Goal: Information Seeking & Learning: Learn about a topic

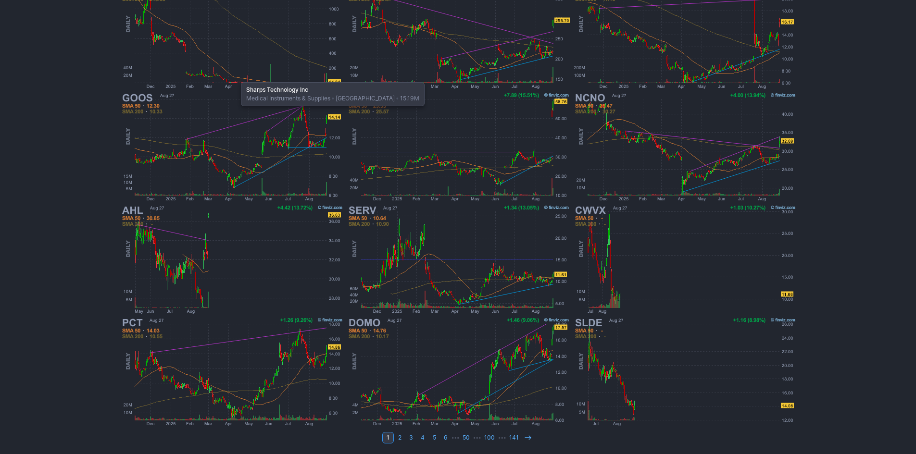
scroll to position [198, 0]
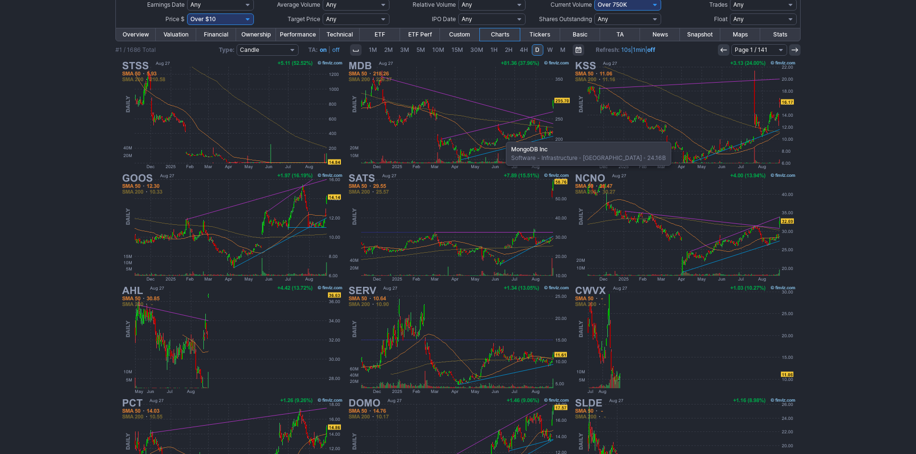
scroll to position [198, 0]
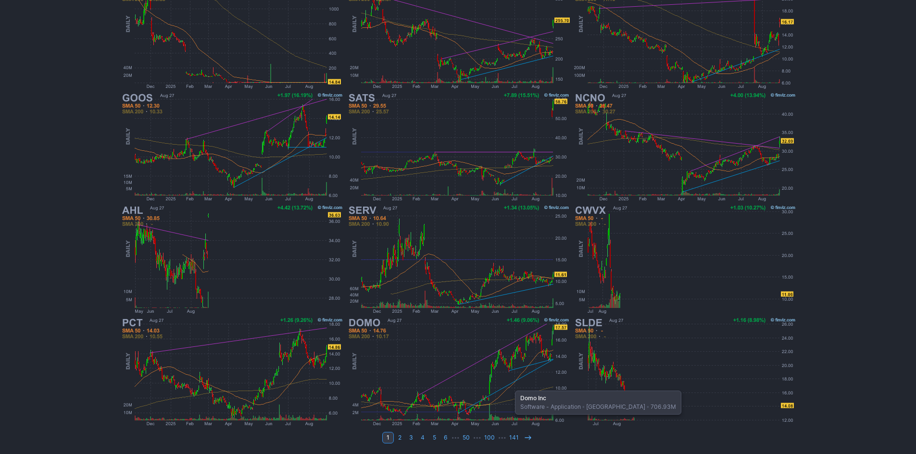
click at [510, 386] on img at bounding box center [458, 372] width 225 height 112
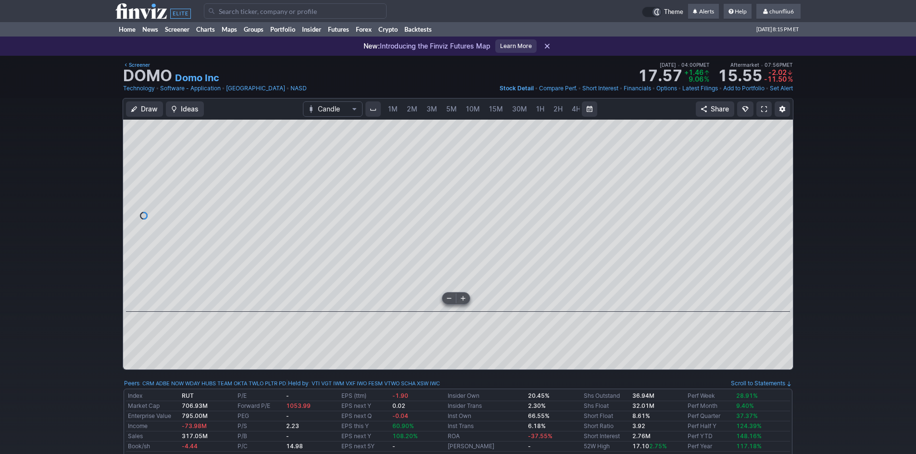
scroll to position [0, 52]
click at [397, 111] on span "5M" at bounding box center [399, 109] width 11 height 8
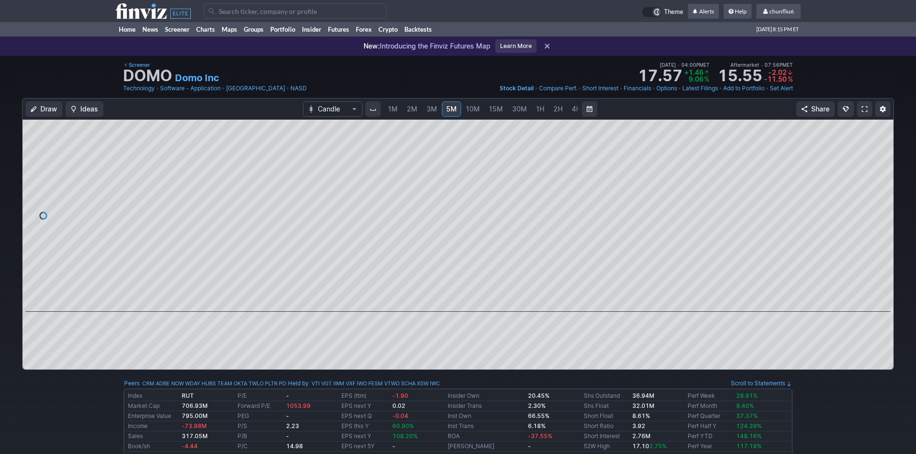
click at [397, 111] on link "1M" at bounding box center [393, 108] width 18 height 15
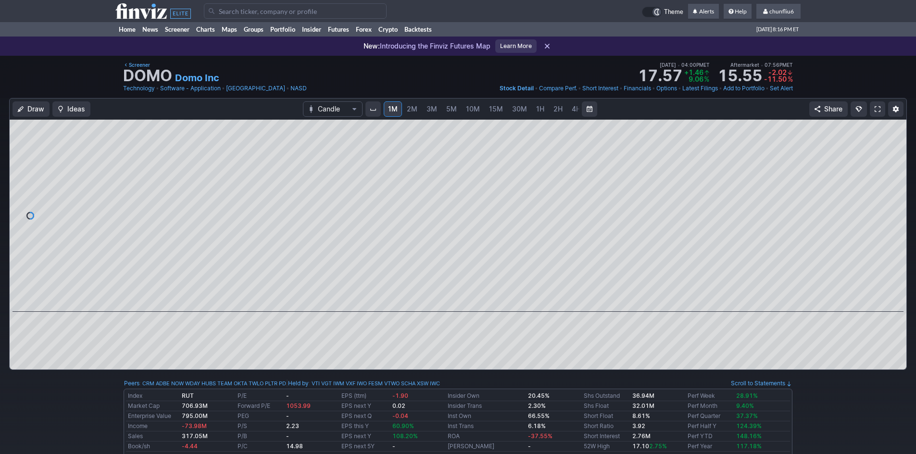
click at [413, 110] on span "2M" at bounding box center [412, 109] width 11 height 8
click at [432, 108] on span "3M" at bounding box center [431, 109] width 11 height 8
click at [878, 108] on span at bounding box center [877, 109] width 6 height 8
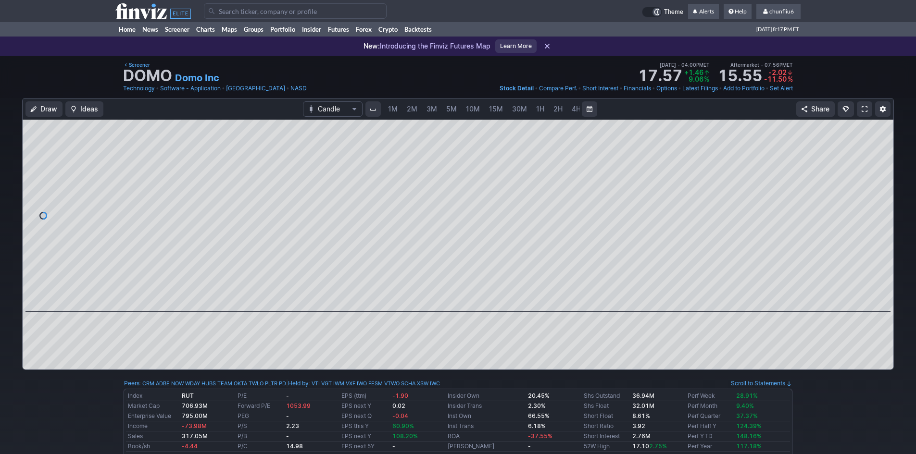
scroll to position [0, 52]
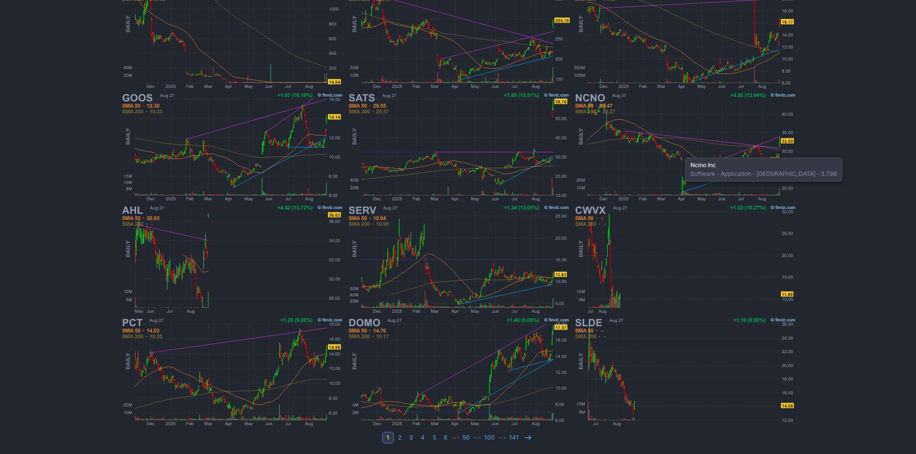
click at [680, 153] on img at bounding box center [684, 147] width 225 height 112
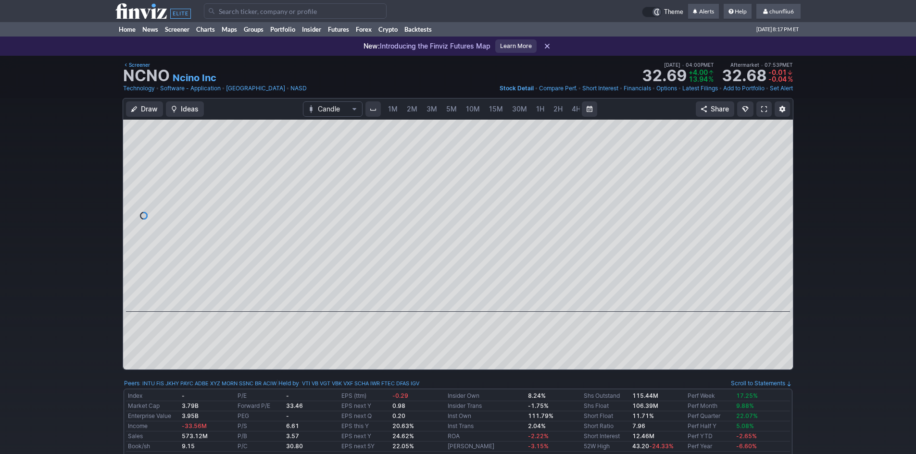
scroll to position [0, 52]
click at [400, 109] on span "5M" at bounding box center [399, 109] width 11 height 8
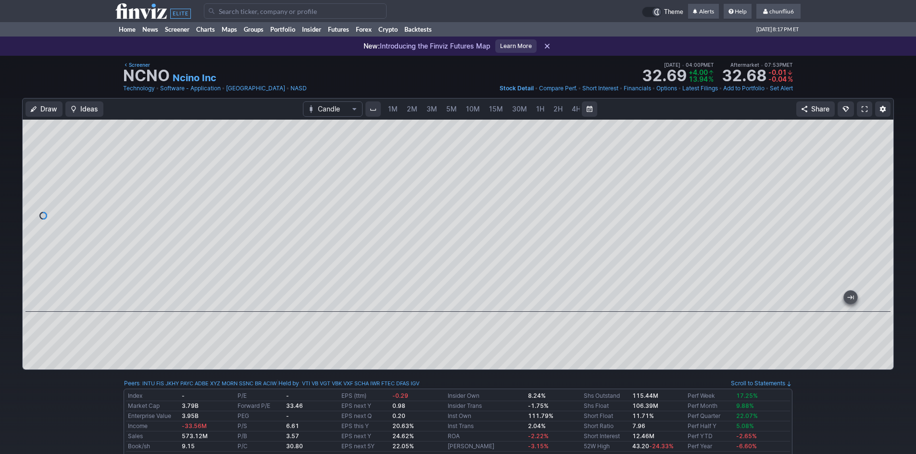
scroll to position [0, 52]
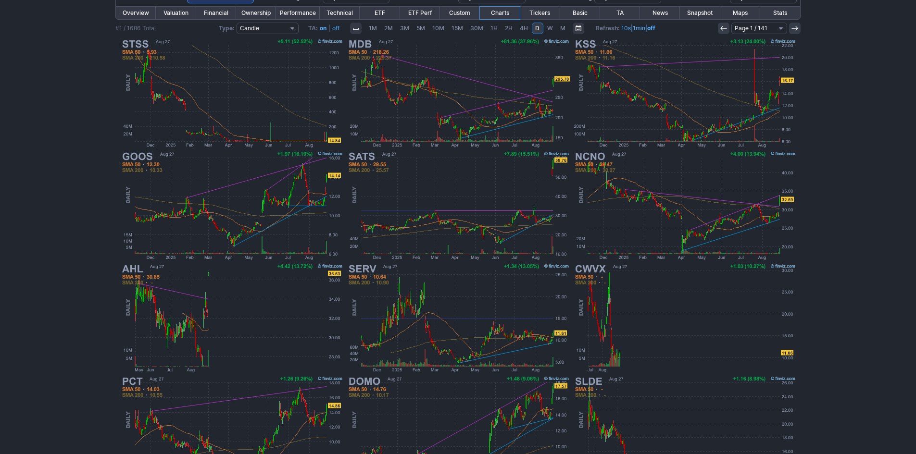
scroll to position [150, 0]
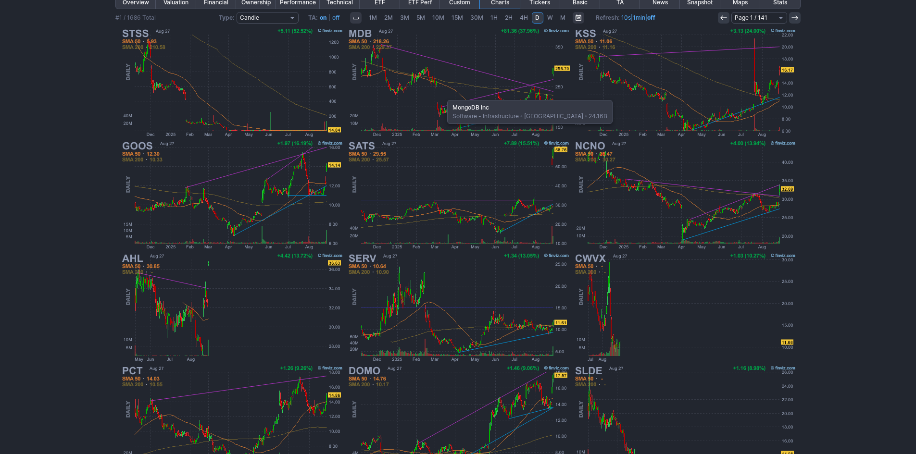
click at [442, 95] on img at bounding box center [458, 82] width 225 height 112
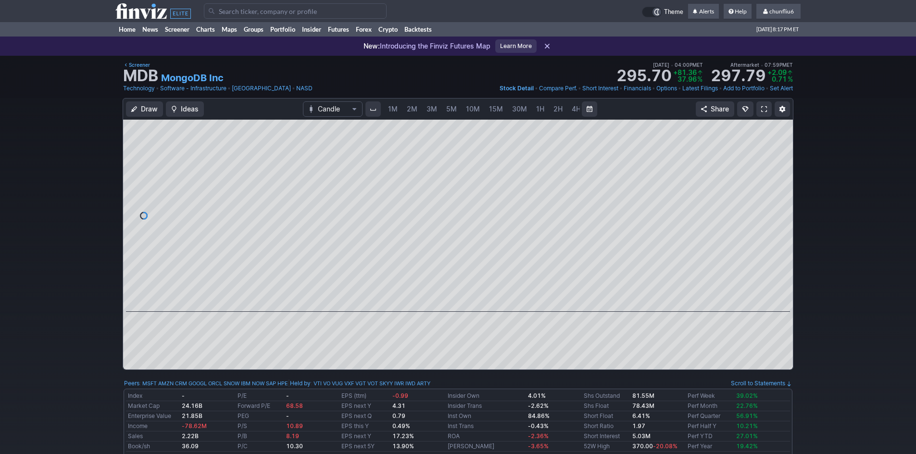
scroll to position [0, 52]
click at [395, 108] on span "5M" at bounding box center [399, 109] width 11 height 8
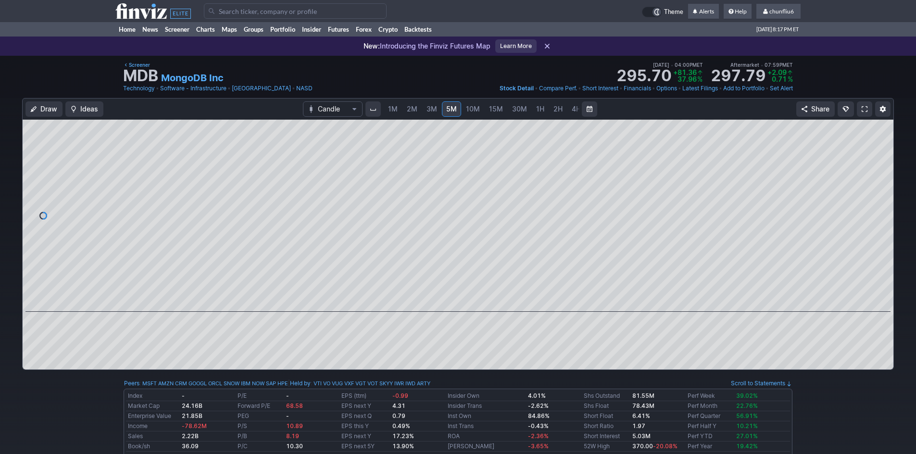
drag, startPoint x: 885, startPoint y: 185, endPoint x: 877, endPoint y: 132, distance: 53.6
click at [884, 134] on div at bounding box center [883, 213] width 20 height 168
drag, startPoint x: 880, startPoint y: 237, endPoint x: 879, endPoint y: 165, distance: 71.6
click at [879, 165] on div at bounding box center [883, 213] width 20 height 168
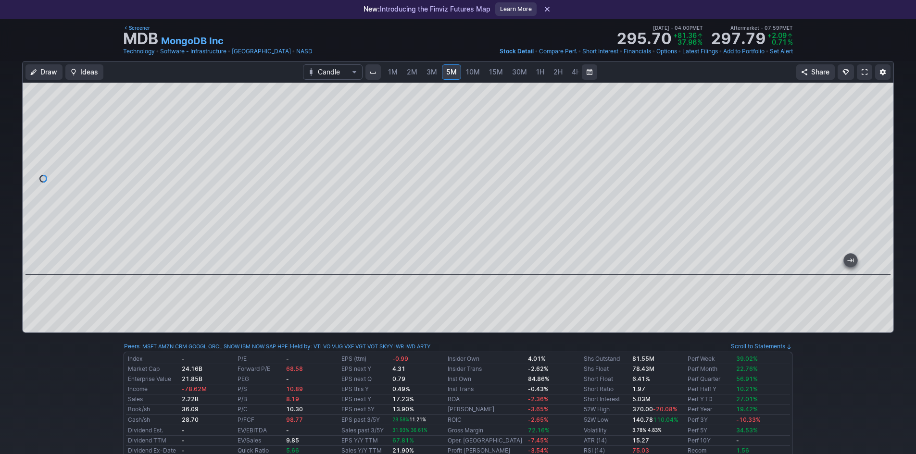
scroll to position [48, 0]
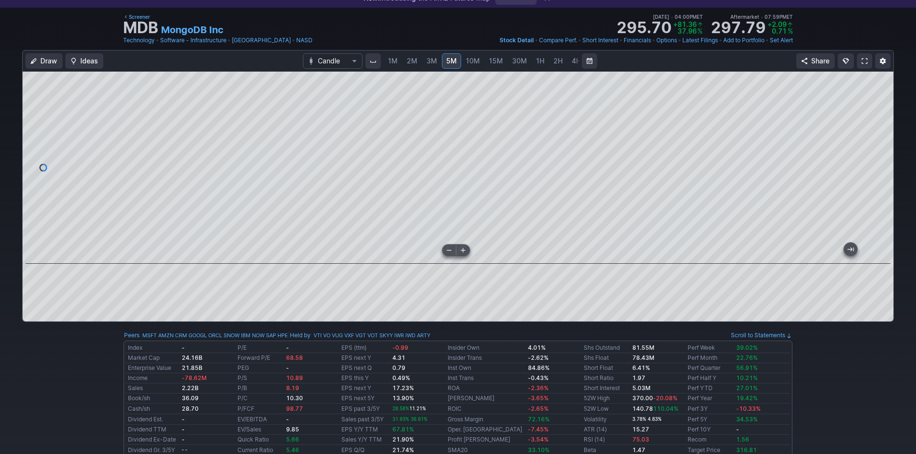
click at [870, 224] on div at bounding box center [458, 168] width 871 height 192
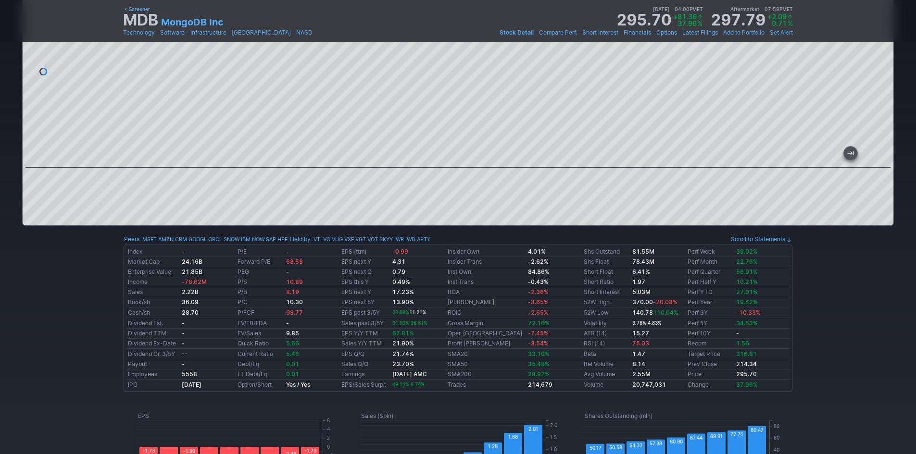
scroll to position [96, 0]
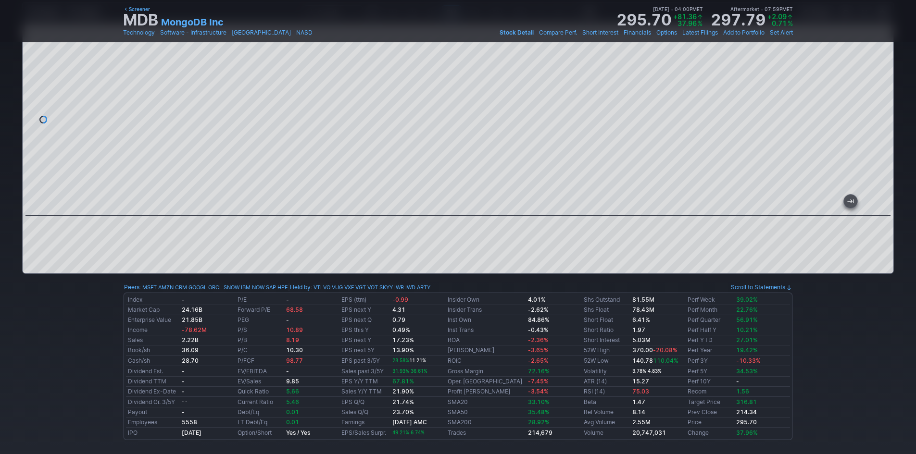
scroll to position [0, 52]
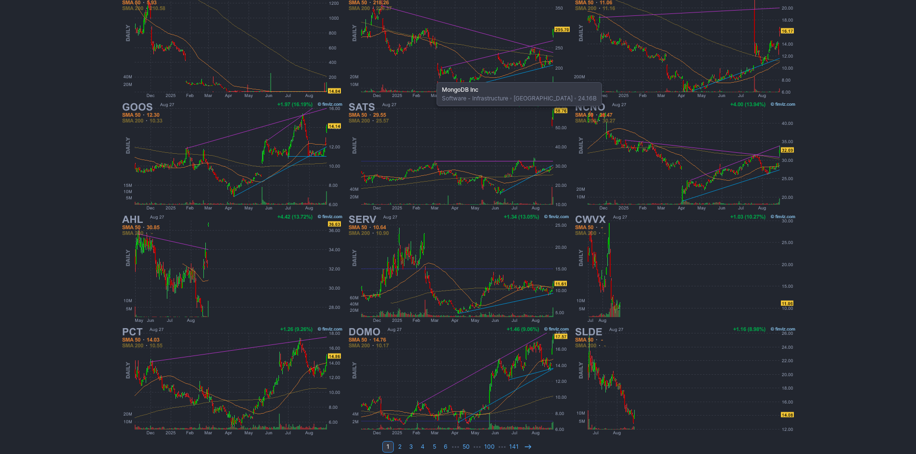
scroll to position [198, 0]
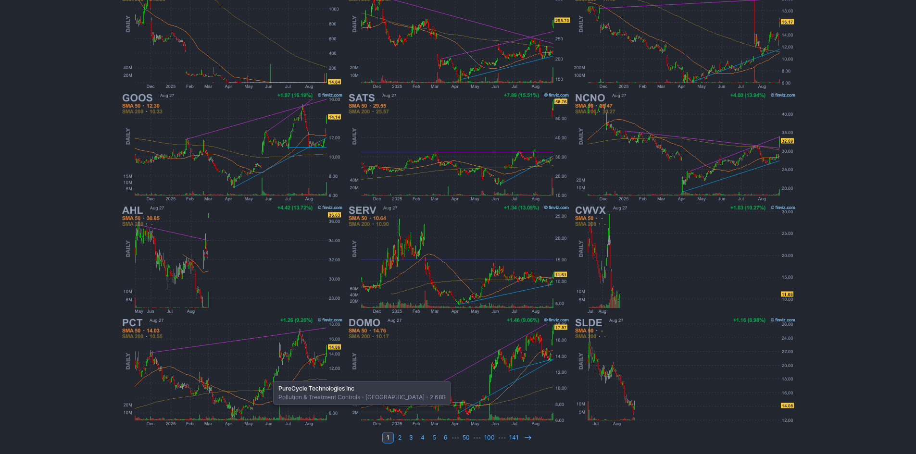
click at [268, 376] on img at bounding box center [231, 372] width 225 height 112
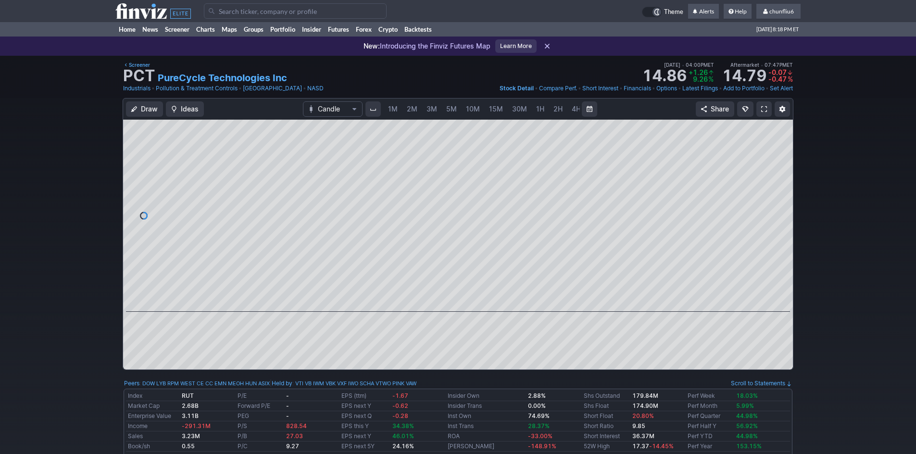
scroll to position [0, 52]
click at [397, 113] on span "5M" at bounding box center [399, 109] width 11 height 10
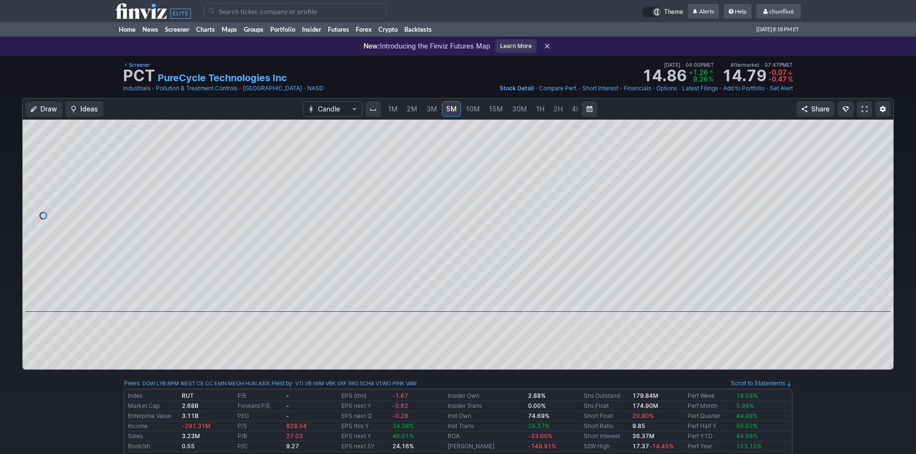
click at [474, 110] on span "10M" at bounding box center [473, 109] width 14 height 8
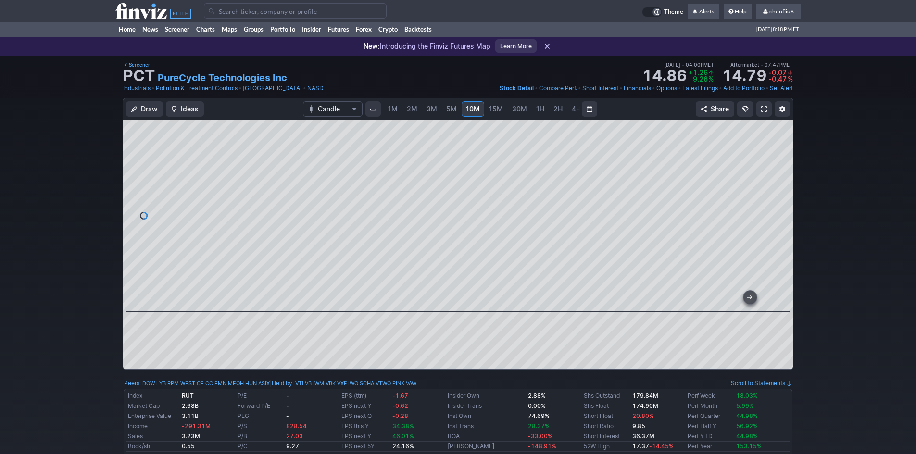
click at [763, 106] on span at bounding box center [764, 109] width 6 height 8
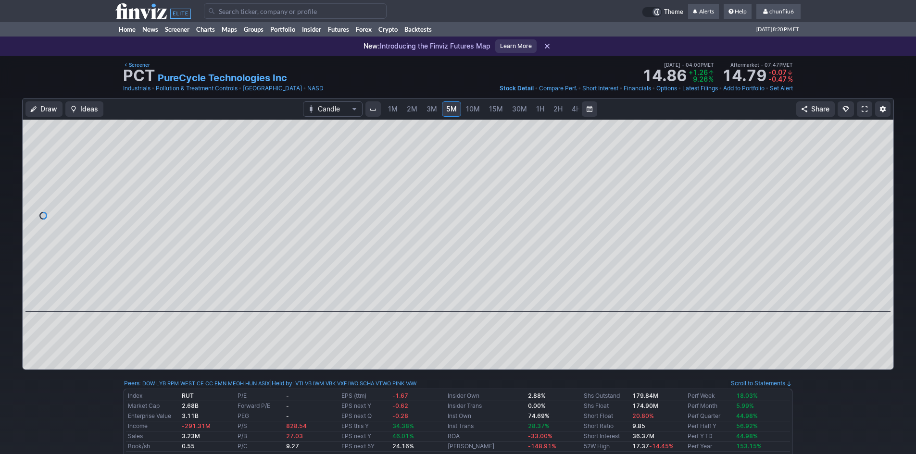
scroll to position [0, 52]
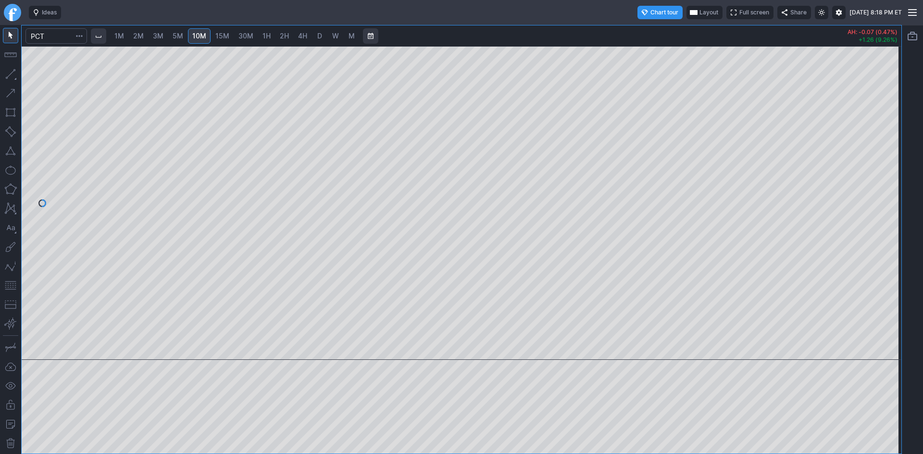
click at [246, 36] on span "30M" at bounding box center [245, 36] width 15 height 8
drag, startPoint x: 896, startPoint y: 126, endPoint x: 887, endPoint y: 180, distance: 54.1
click at [887, 180] on div at bounding box center [891, 201] width 20 height 290
drag, startPoint x: 891, startPoint y: 162, endPoint x: 891, endPoint y: 170, distance: 8.2
click at [891, 170] on div at bounding box center [891, 201] width 20 height 290
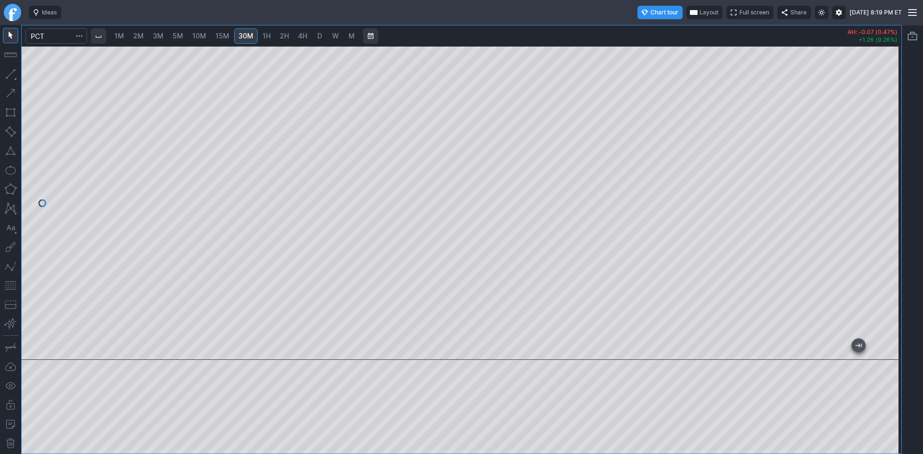
click at [12, 287] on button "button" at bounding box center [10, 285] width 15 height 15
click at [183, 35] on span "5M" at bounding box center [178, 36] width 11 height 8
drag, startPoint x: 887, startPoint y: 104, endPoint x: 885, endPoint y: 139, distance: 34.7
click at [885, 139] on div at bounding box center [891, 201] width 20 height 290
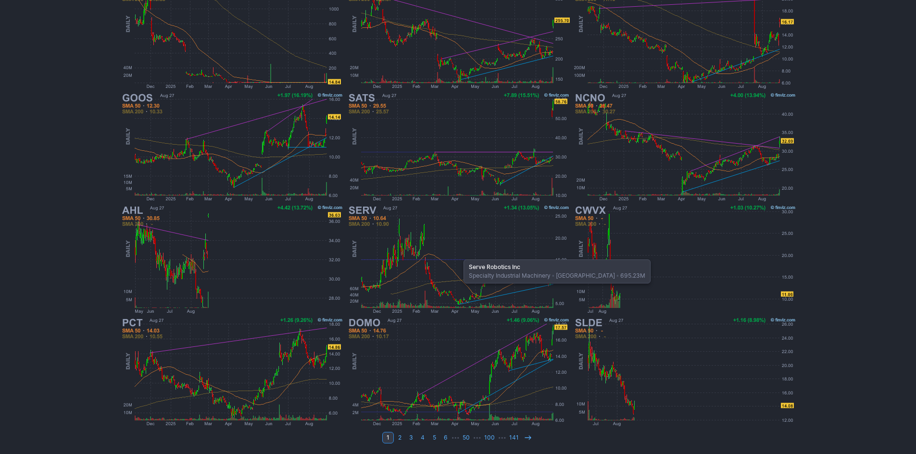
click at [459, 255] on img at bounding box center [458, 259] width 225 height 112
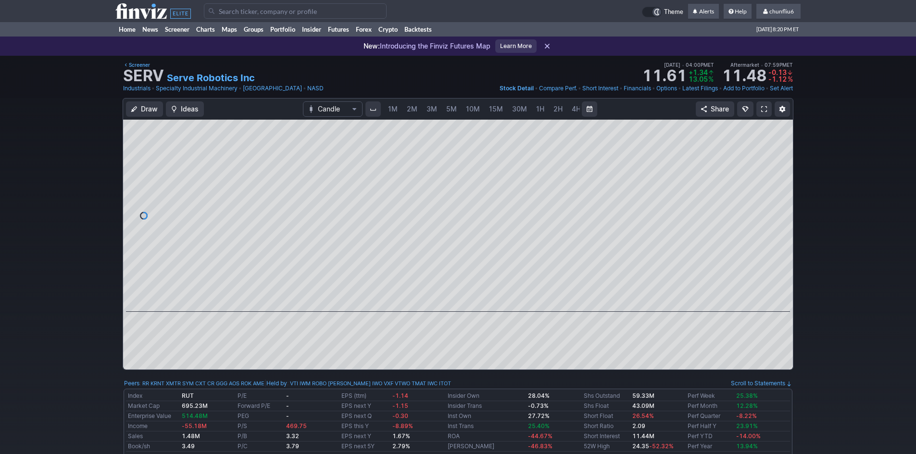
scroll to position [0, 52]
drag, startPoint x: 781, startPoint y: 220, endPoint x: 783, endPoint y: 170, distance: 50.5
click at [785, 170] on div at bounding box center [783, 213] width 20 height 168
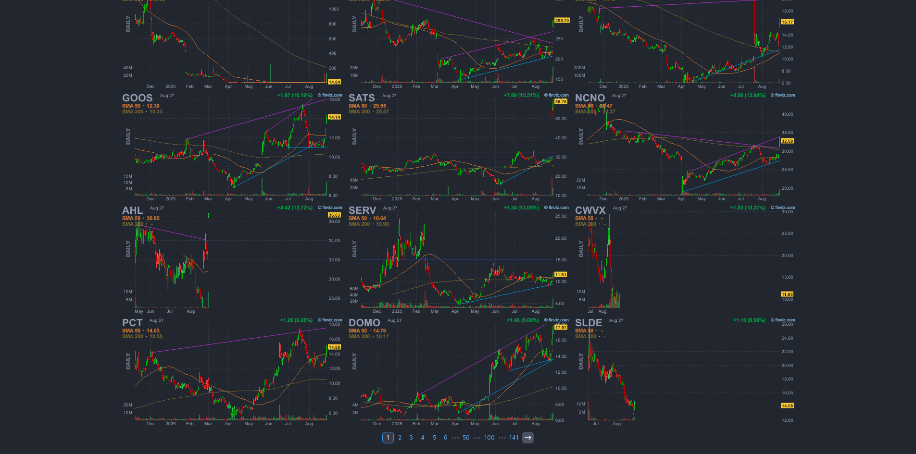
click at [529, 438] on use at bounding box center [527, 438] width 6 height 4
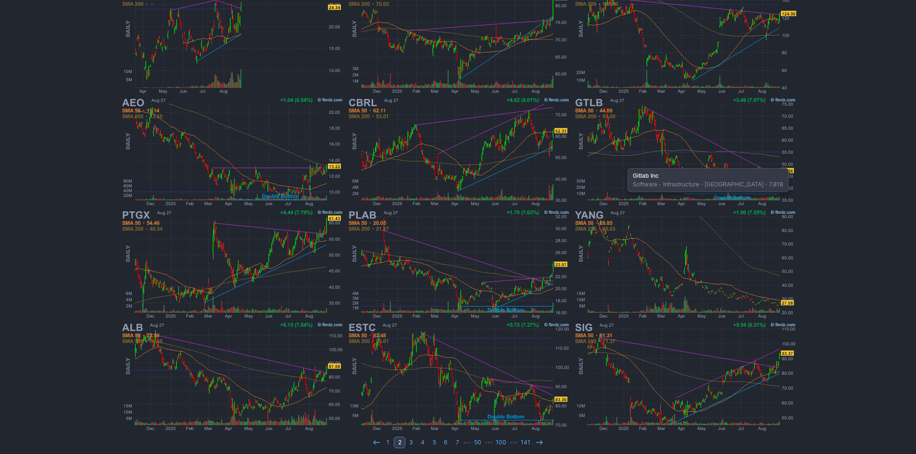
scroll to position [198, 0]
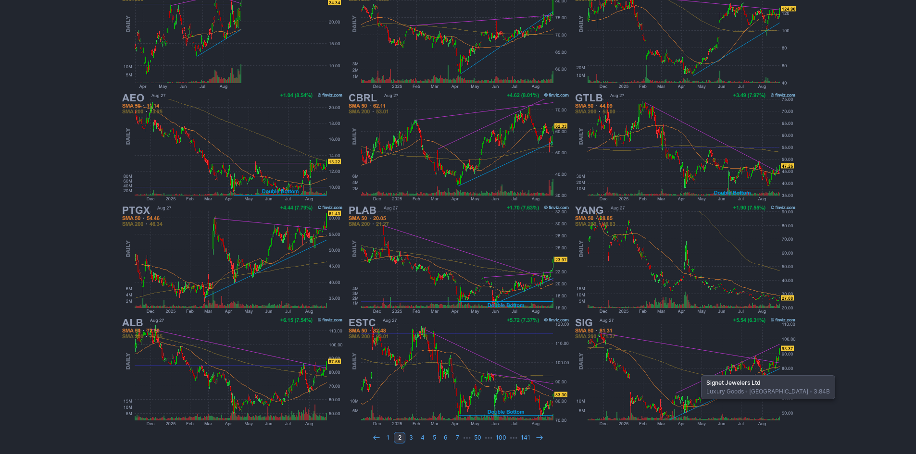
click at [696, 371] on img at bounding box center [684, 372] width 225 height 112
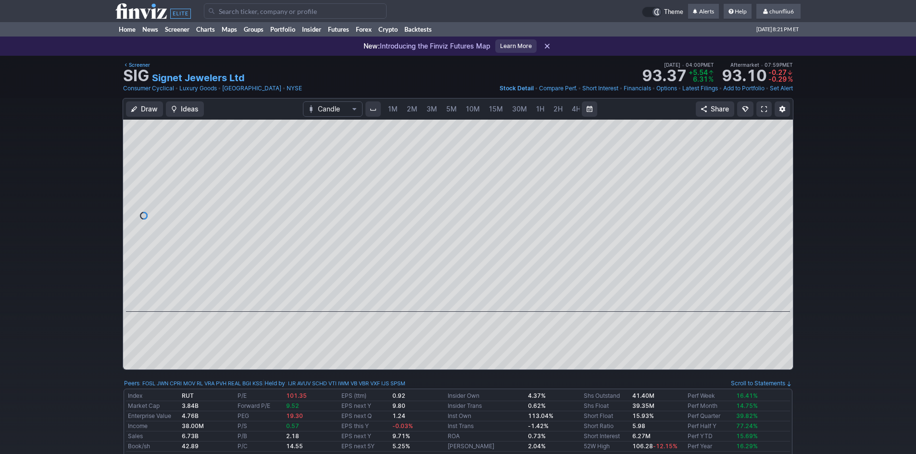
scroll to position [0, 52]
click at [401, 109] on span "5M" at bounding box center [399, 109] width 11 height 8
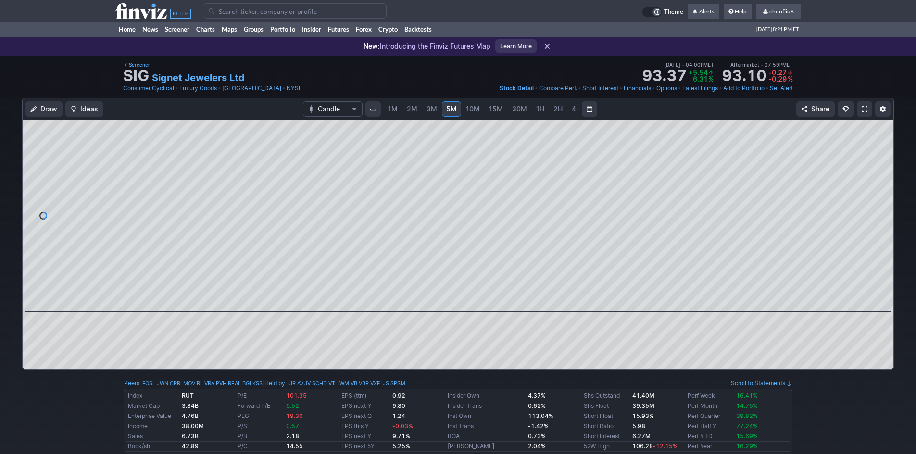
click at [394, 108] on span "1M" at bounding box center [393, 109] width 10 height 8
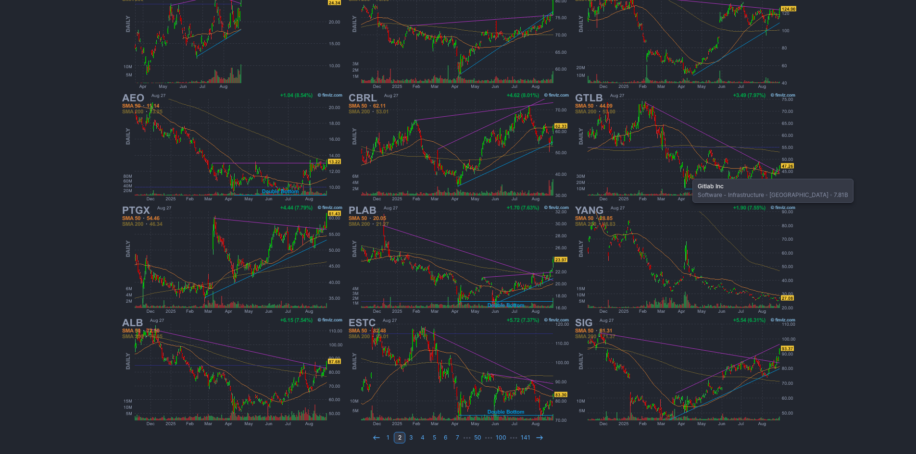
click at [687, 174] on img at bounding box center [684, 147] width 225 height 112
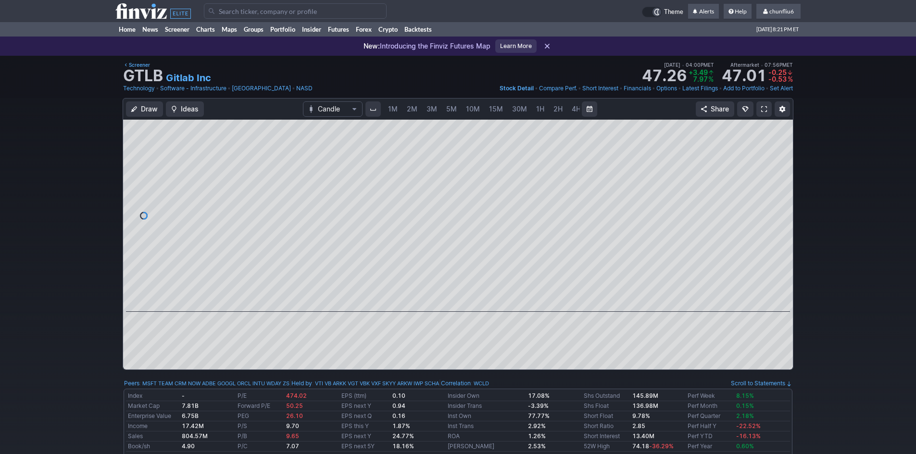
scroll to position [0, 52]
click at [394, 105] on span "5M" at bounding box center [399, 109] width 11 height 8
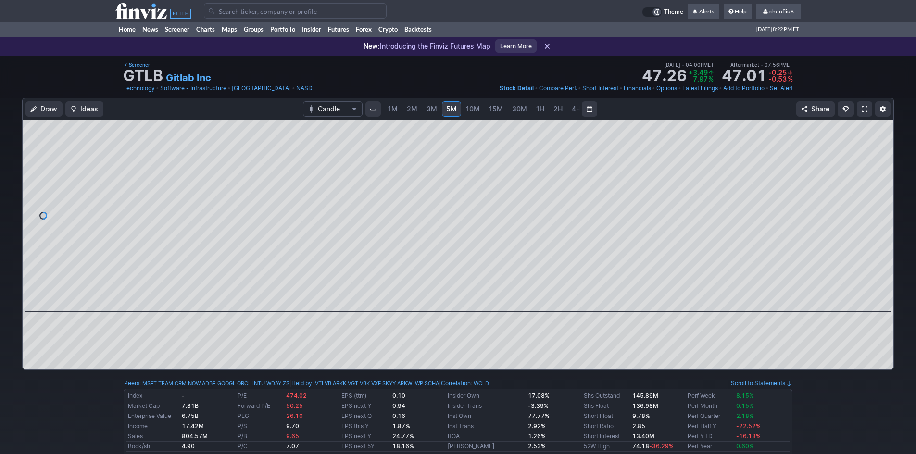
click at [862, 108] on span at bounding box center [864, 109] width 6 height 8
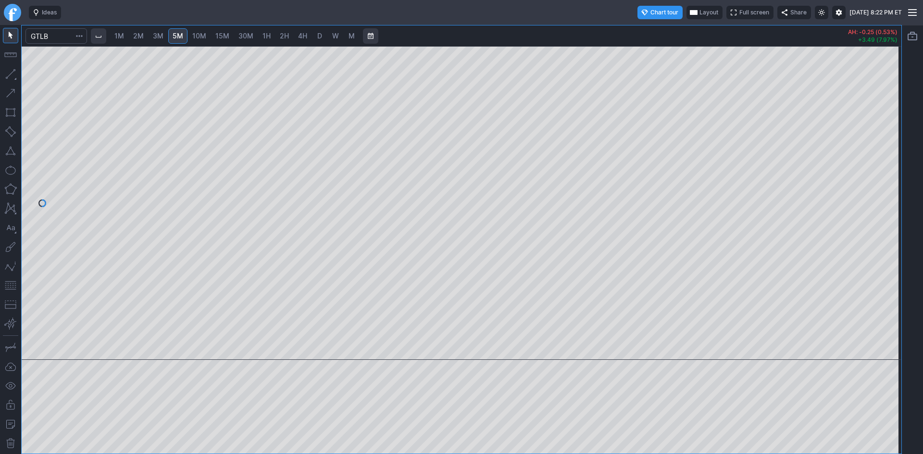
drag, startPoint x: 658, startPoint y: 349, endPoint x: -312, endPoint y: 142, distance: 991.1
click at [0, 142] on html "Ideas Chart tour Layout Full screen Share [DATE] 8:22 PM ET 1M 2M 3M 5M 10M 15M…" at bounding box center [461, 227] width 923 height 454
drag, startPoint x: 891, startPoint y: 191, endPoint x: 882, endPoint y: 221, distance: 31.6
click at [884, 221] on div at bounding box center [891, 201] width 20 height 290
click at [724, 42] on div "1M 2M 3M 5M 10M 15M 30M 1H 2H 4H D W M AH: -0.25 (0.53%) +3.49 (7.97%)" at bounding box center [462, 239] width 880 height 428
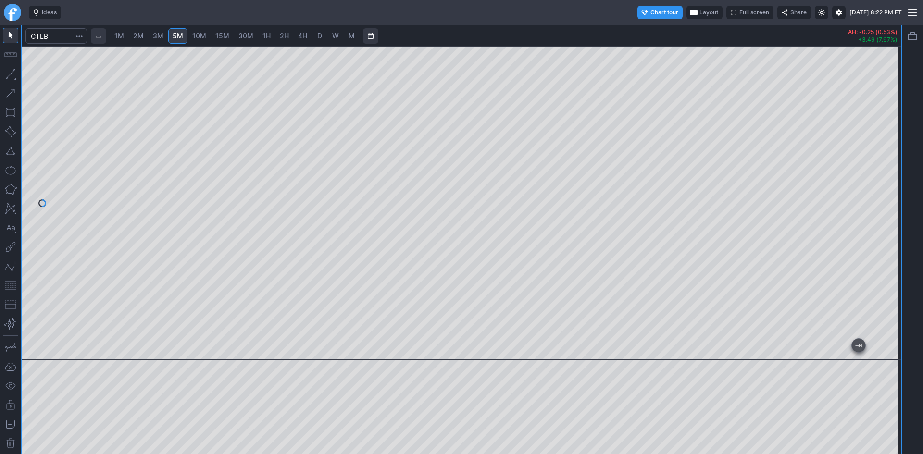
drag, startPoint x: 895, startPoint y: 105, endPoint x: 881, endPoint y: 225, distance: 120.9
click at [881, 225] on div at bounding box center [891, 201] width 20 height 290
click at [910, 201] on div "1M 2M 3M 5M 10M 15M 30M 1H 2H 4H D W M AH: -0.25 (0.53%) +3.49 (7.97%)" at bounding box center [461, 239] width 923 height 429
click at [195, 38] on span "10M" at bounding box center [199, 36] width 14 height 8
click at [10, 290] on button "button" at bounding box center [10, 285] width 15 height 15
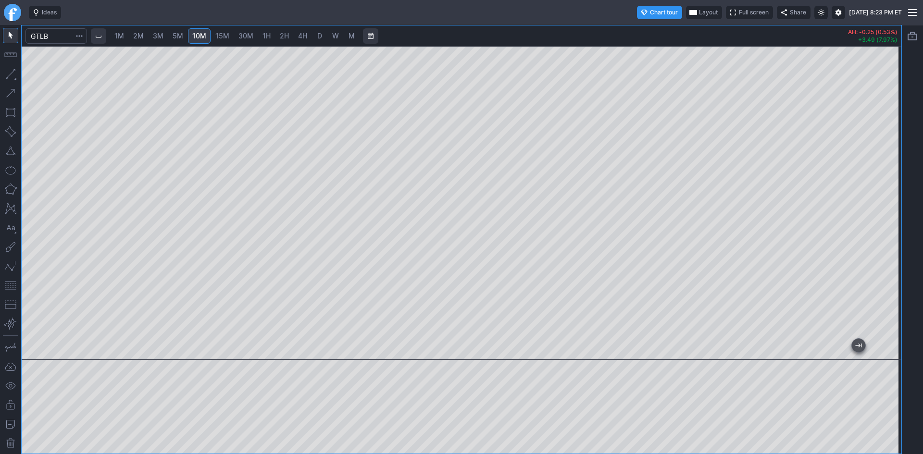
drag, startPoint x: 885, startPoint y: 141, endPoint x: 885, endPoint y: 179, distance: 38.5
click at [885, 179] on div at bounding box center [891, 201] width 20 height 290
click at [246, 35] on span "30M" at bounding box center [245, 36] width 15 height 8
click at [323, 37] on span "D" at bounding box center [319, 36] width 7 height 10
drag, startPoint x: 886, startPoint y: 141, endPoint x: 887, endPoint y: 175, distance: 33.2
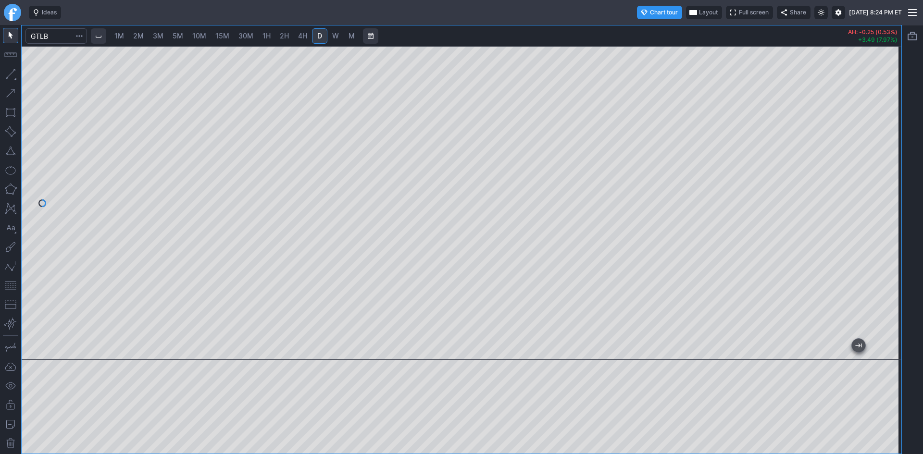
click at [887, 175] on div at bounding box center [891, 201] width 20 height 290
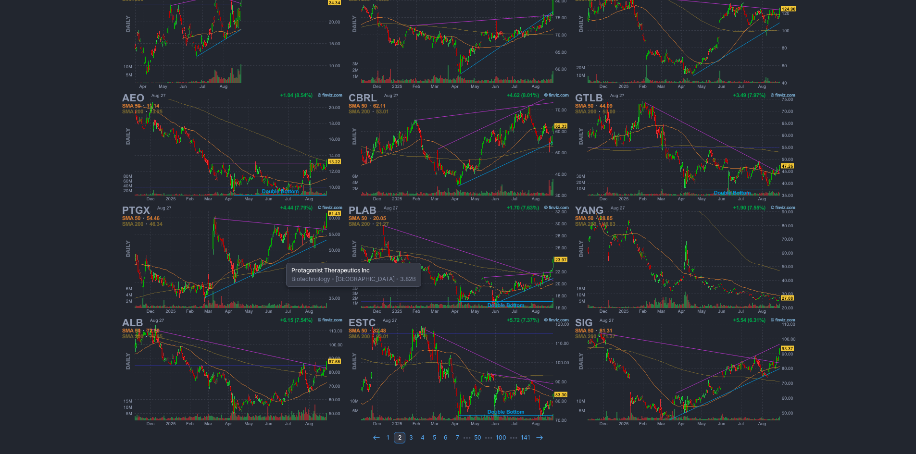
click at [281, 258] on img at bounding box center [231, 259] width 225 height 112
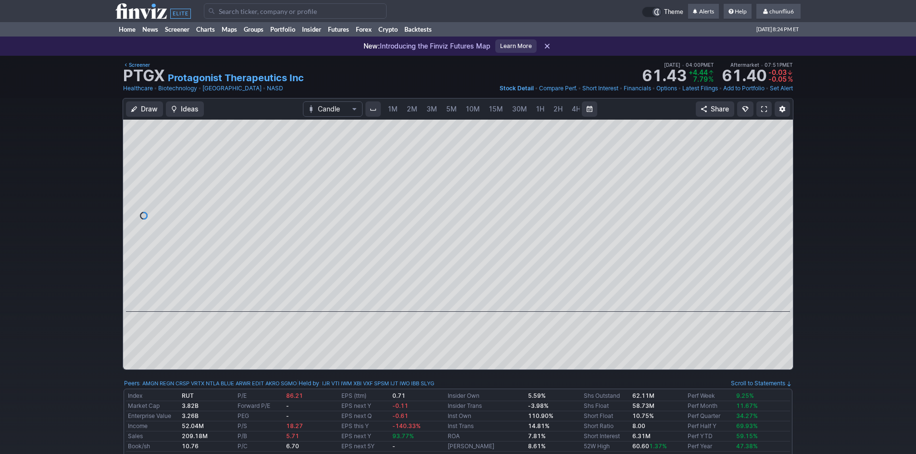
scroll to position [0, 52]
click at [405, 112] on link "5M" at bounding box center [399, 108] width 19 height 15
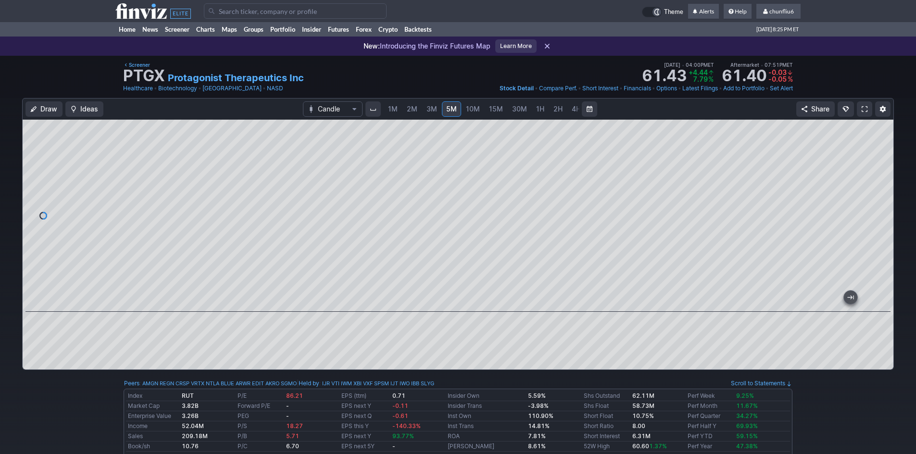
click at [859, 107] on link at bounding box center [864, 108] width 15 height 15
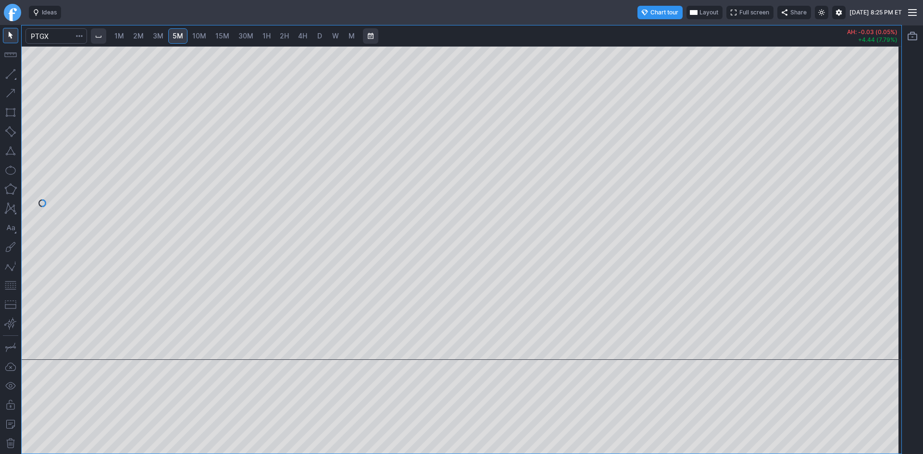
click at [143, 39] on span "2M" at bounding box center [138, 36] width 11 height 8
drag, startPoint x: 894, startPoint y: 114, endPoint x: 883, endPoint y: 204, distance: 90.2
click at [883, 204] on div at bounding box center [891, 201] width 20 height 290
drag, startPoint x: 645, startPoint y: 349, endPoint x: -476, endPoint y: 95, distance: 1149.9
click at [0, 95] on html "Ideas Chart tour Layout Full screen Share Wed AUG 27 2025 8:25 PM ET 1M 2M 3M 5…" at bounding box center [461, 227] width 923 height 454
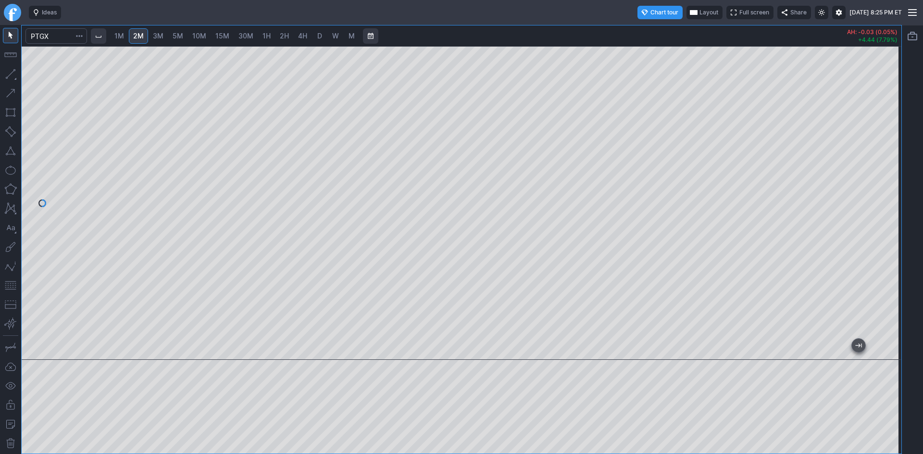
click at [201, 37] on span "10M" at bounding box center [199, 36] width 14 height 8
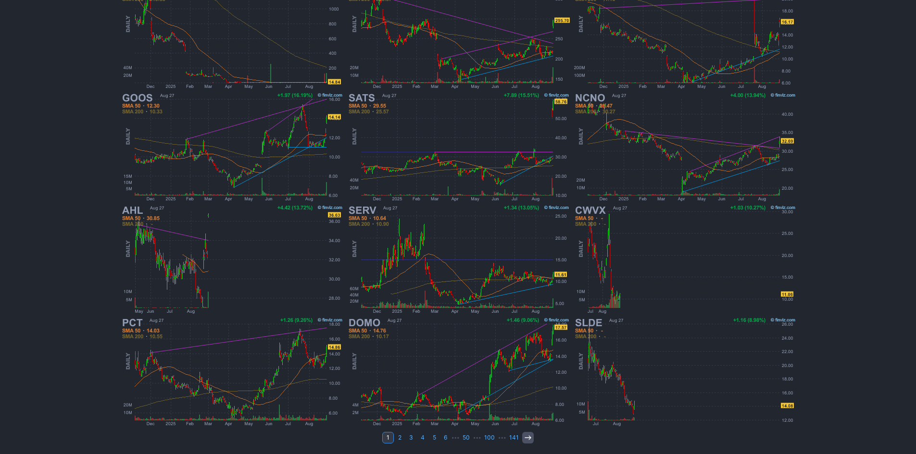
click at [529, 435] on icon at bounding box center [528, 438] width 8 height 8
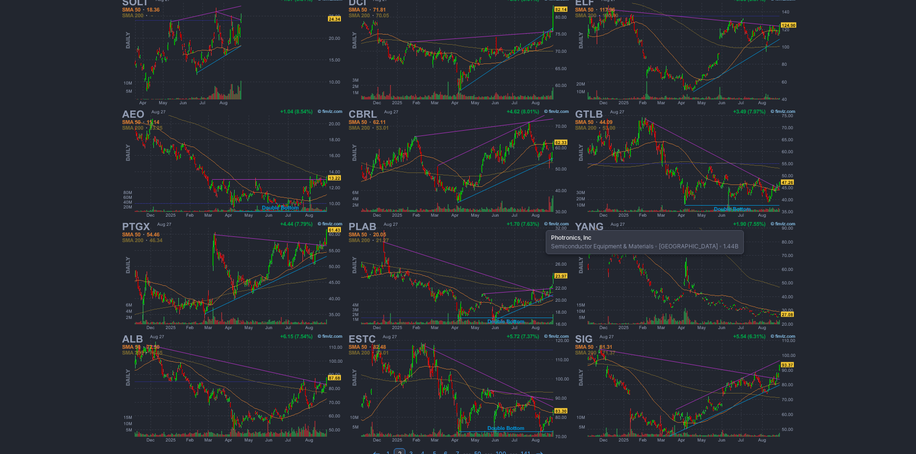
scroll to position [198, 0]
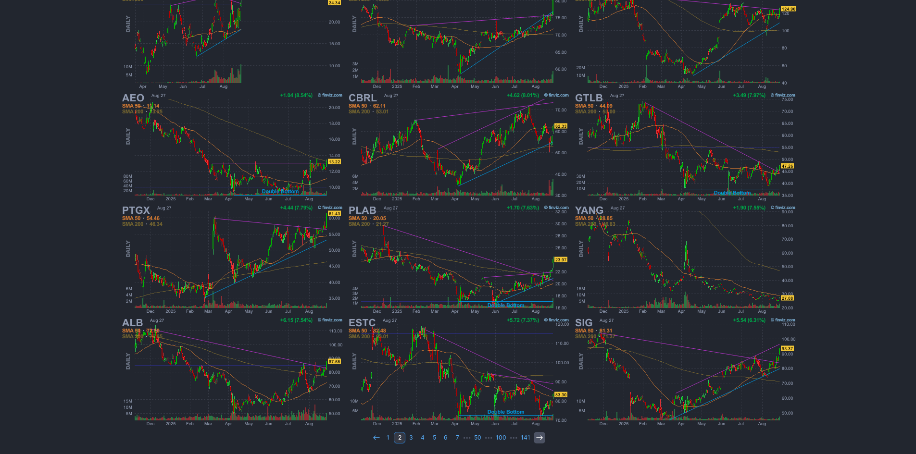
click at [539, 436] on use at bounding box center [539, 438] width 6 height 4
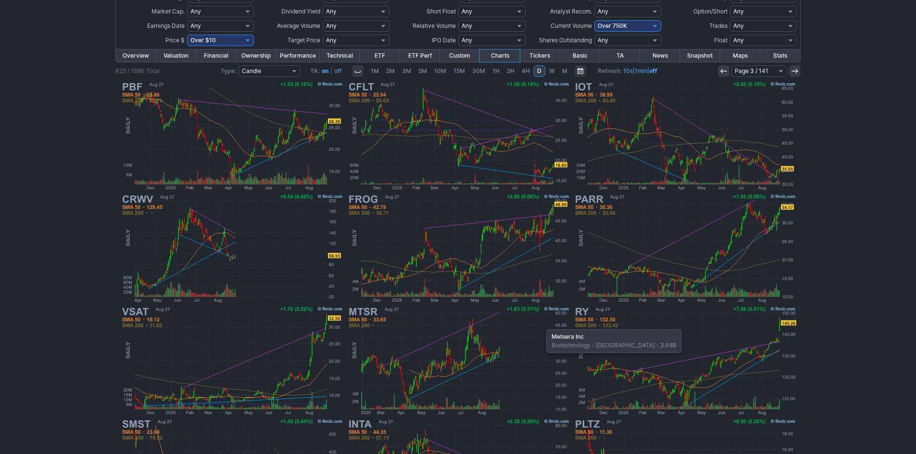
scroll to position [198, 0]
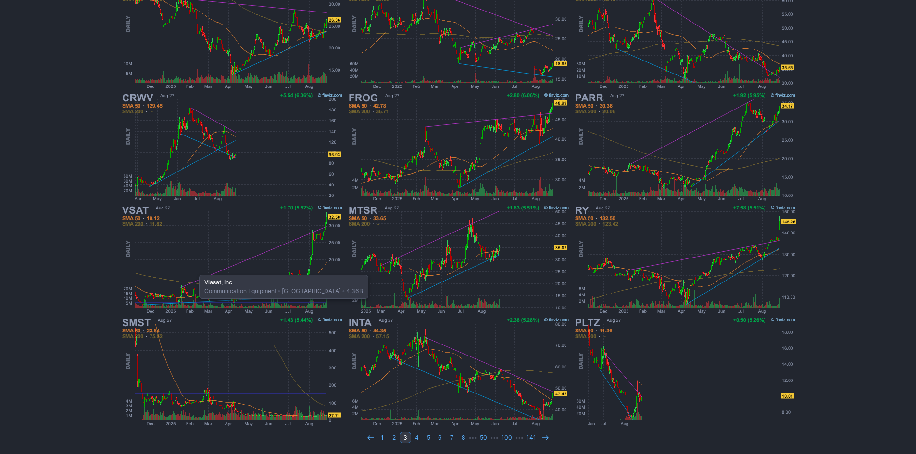
click at [194, 270] on img at bounding box center [231, 259] width 225 height 112
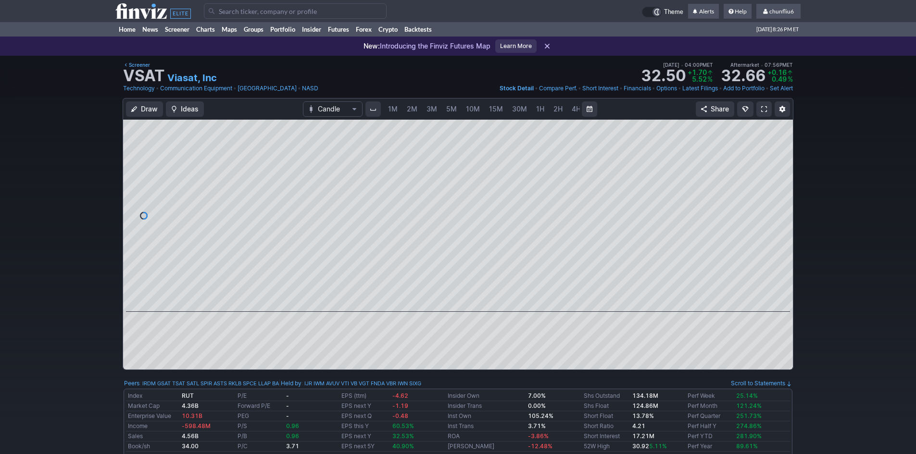
scroll to position [0, 52]
drag, startPoint x: 786, startPoint y: 180, endPoint x: 784, endPoint y: 212, distance: 31.8
click at [784, 212] on div at bounding box center [783, 213] width 20 height 168
click at [395, 106] on span "5M" at bounding box center [399, 109] width 11 height 8
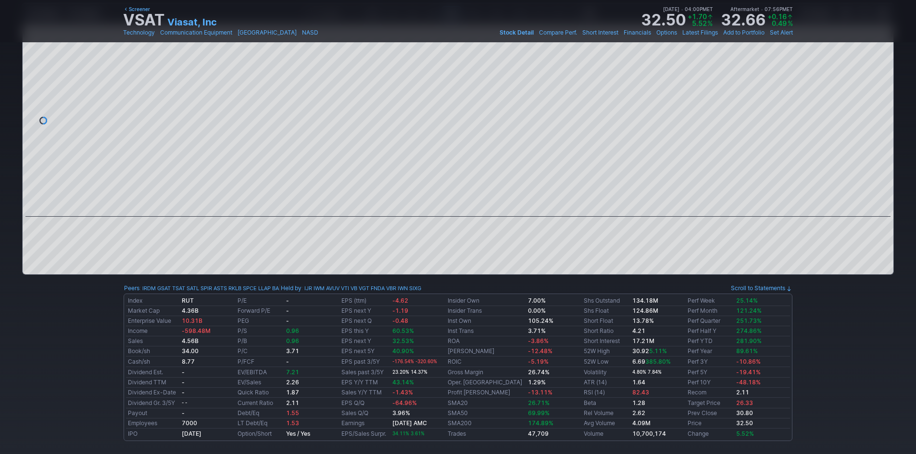
scroll to position [144, 0]
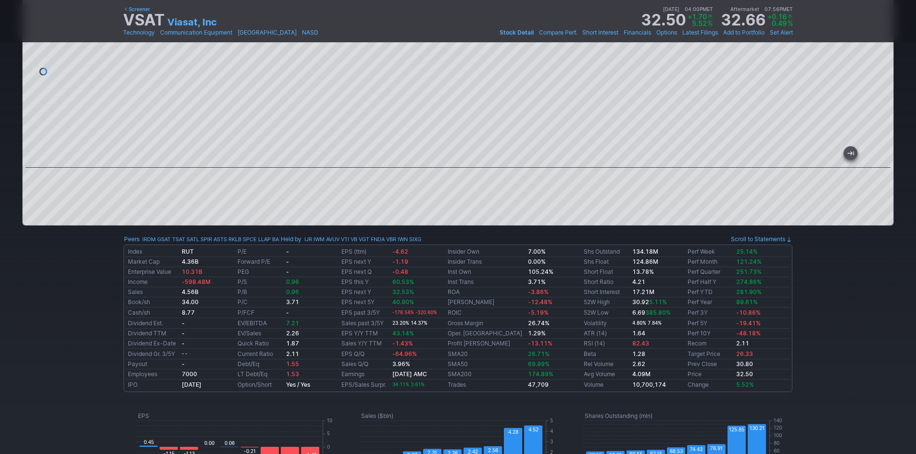
click at [499, 170] on div at bounding box center [458, 100] width 871 height 250
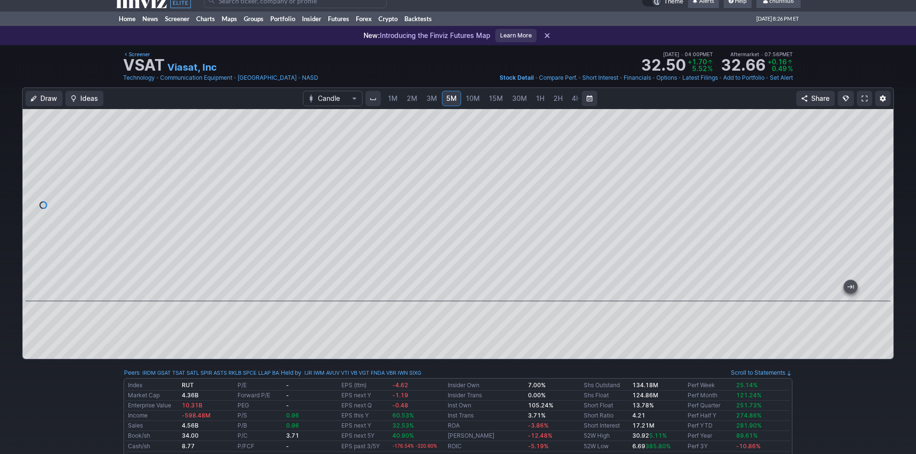
scroll to position [0, 0]
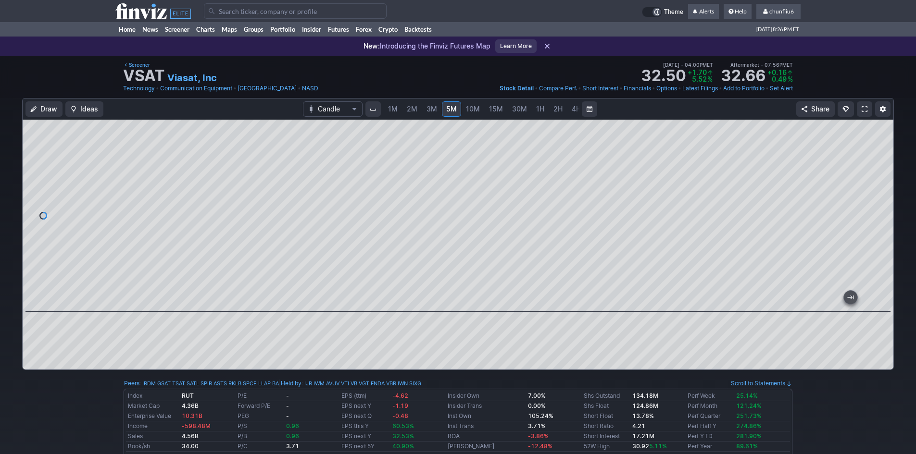
click at [470, 111] on span "10M" at bounding box center [473, 109] width 14 height 8
